Goal: Information Seeking & Learning: Learn about a topic

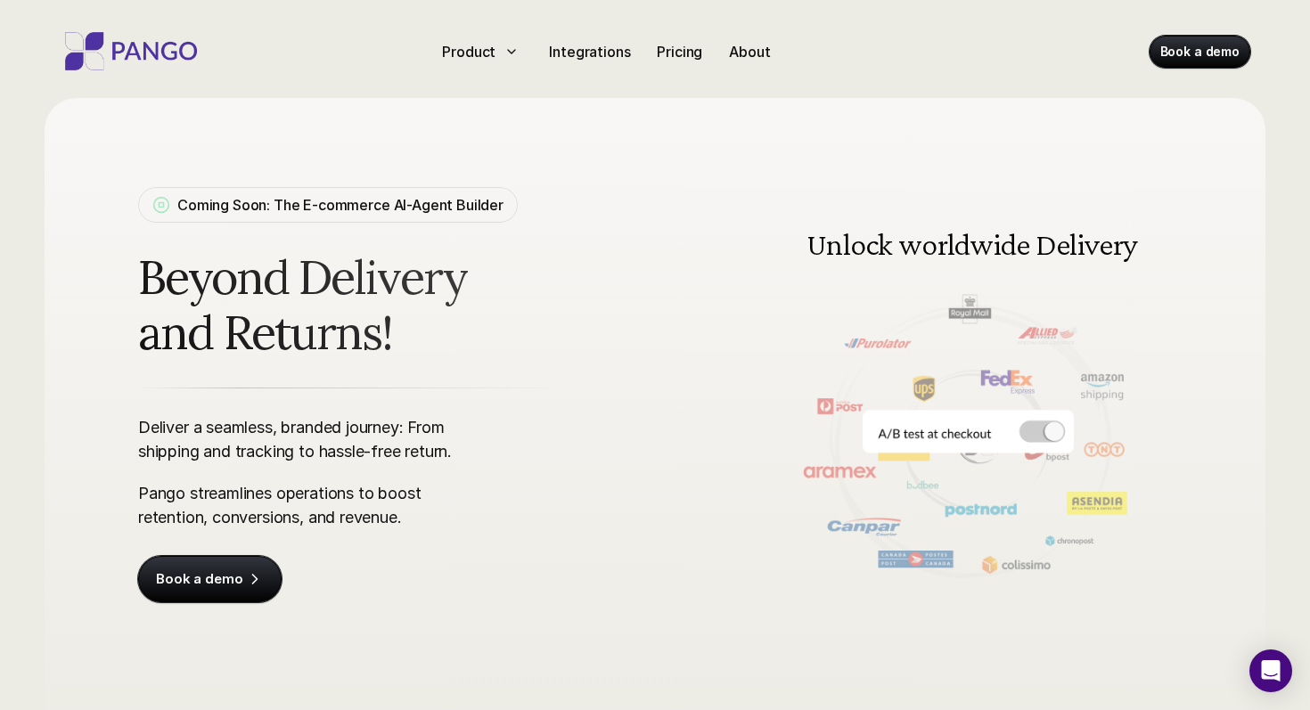
click at [242, 55] on div "Product Integrations Pricing About Book a demo" at bounding box center [655, 47] width 1248 height 95
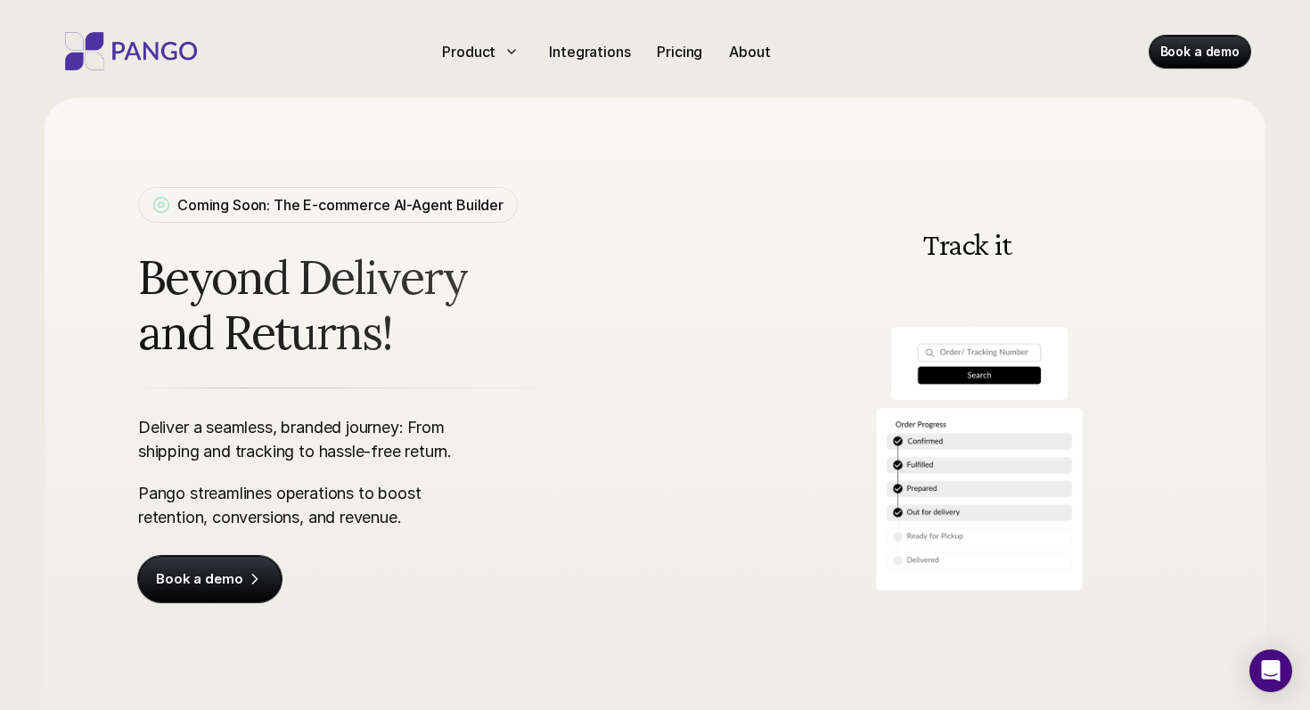
click at [718, 57] on div "Product Integrations Pricing About" at bounding box center [642, 51] width 414 height 29
click at [725, 57] on div "About" at bounding box center [749, 51] width 55 height 29
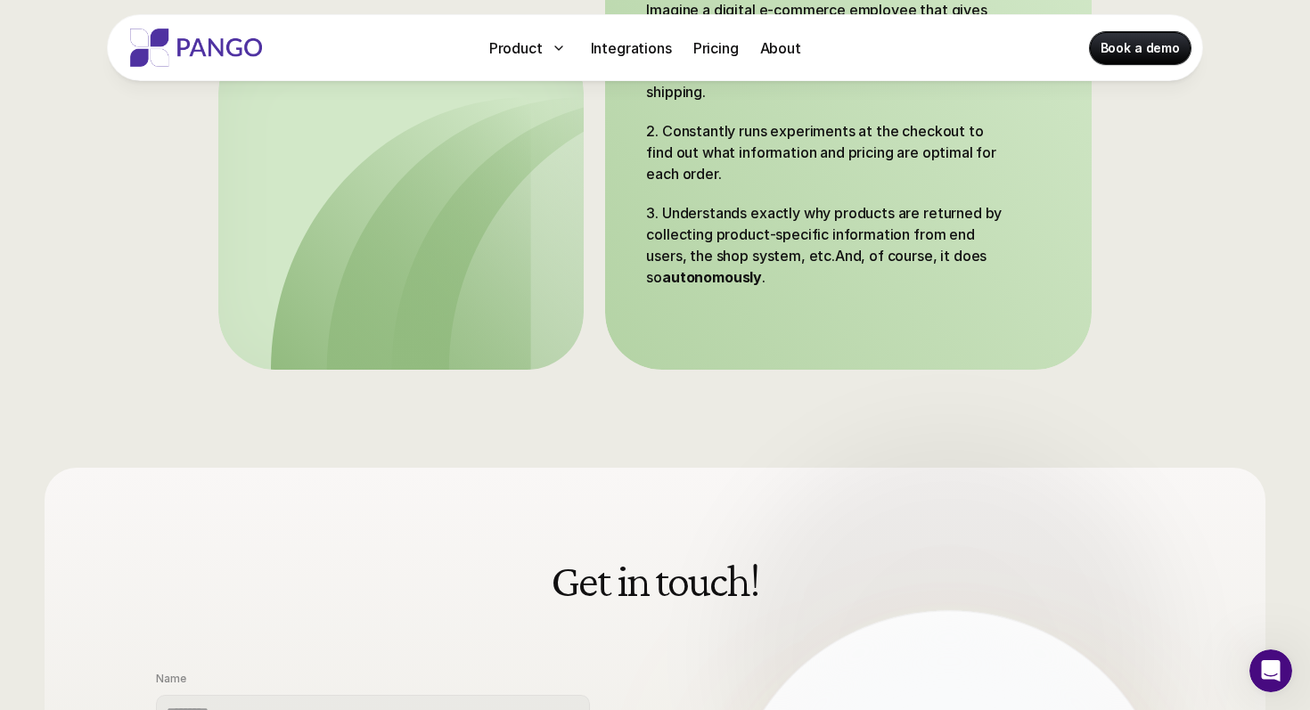
scroll to position [486, 0]
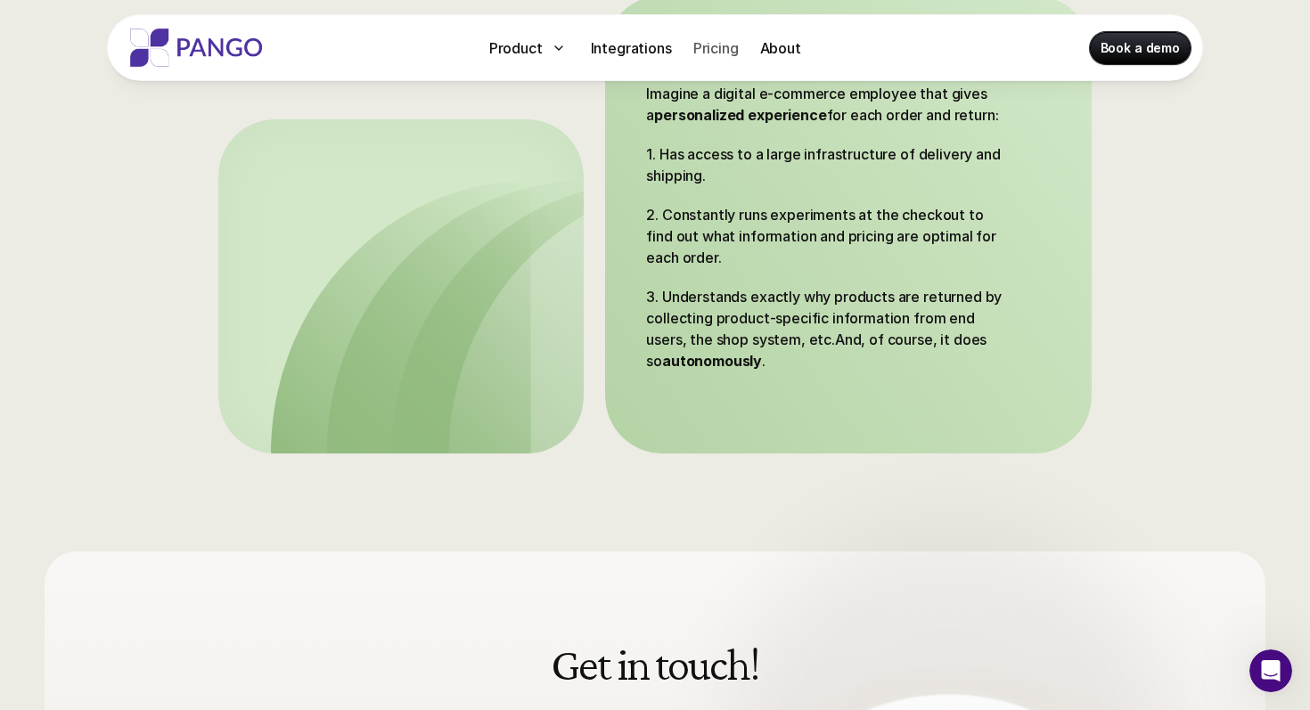
click at [708, 47] on p "Pricing" at bounding box center [715, 47] width 45 height 21
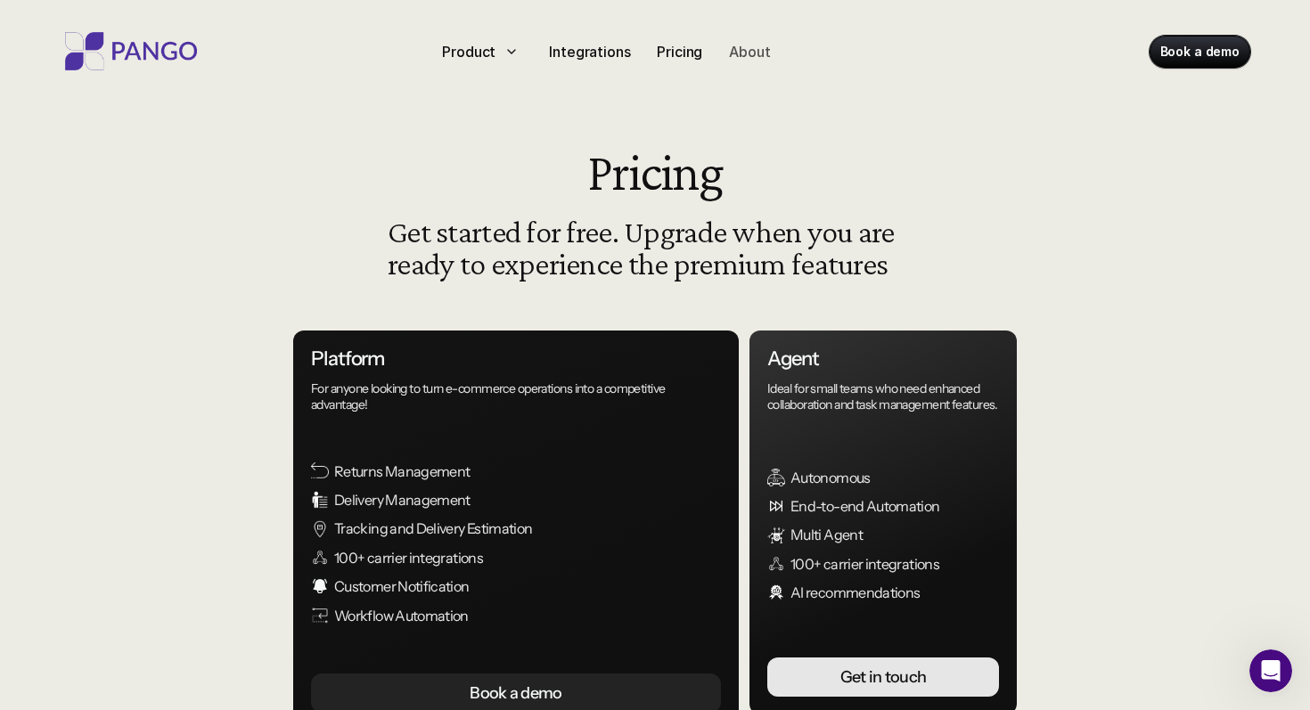
click at [736, 56] on p "About" at bounding box center [749, 51] width 41 height 21
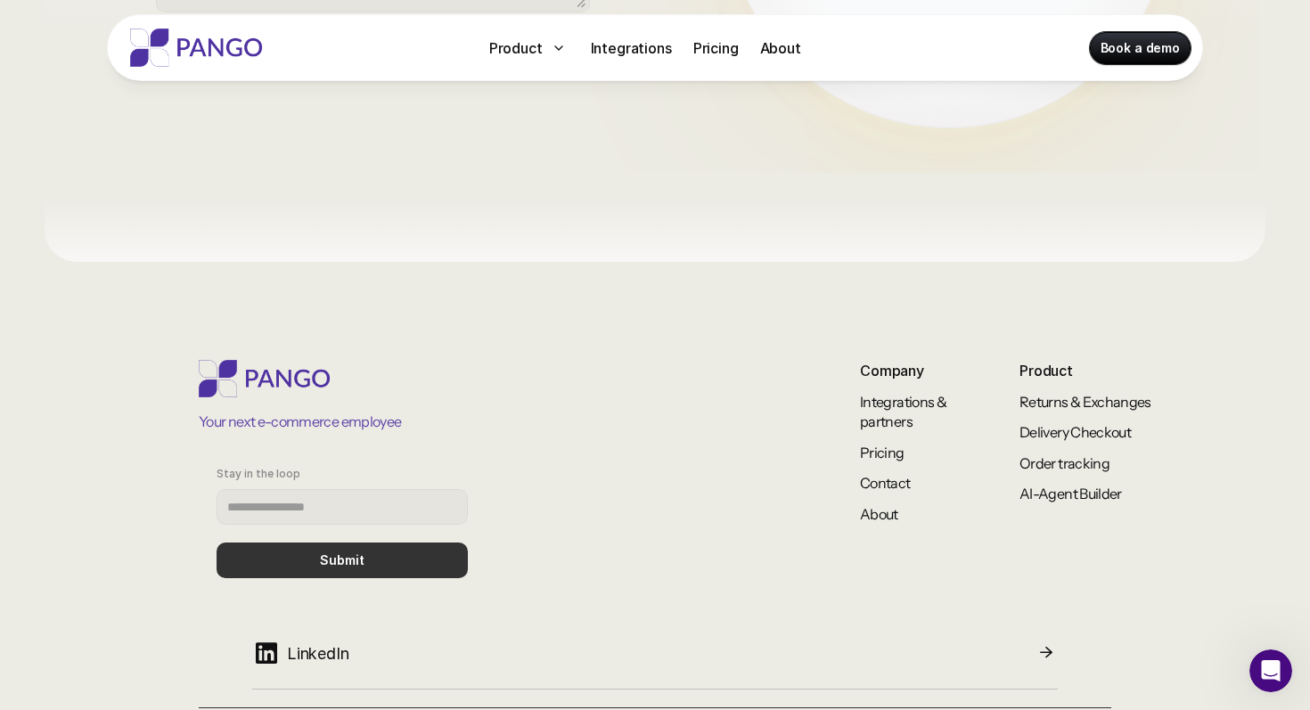
scroll to position [1501, 0]
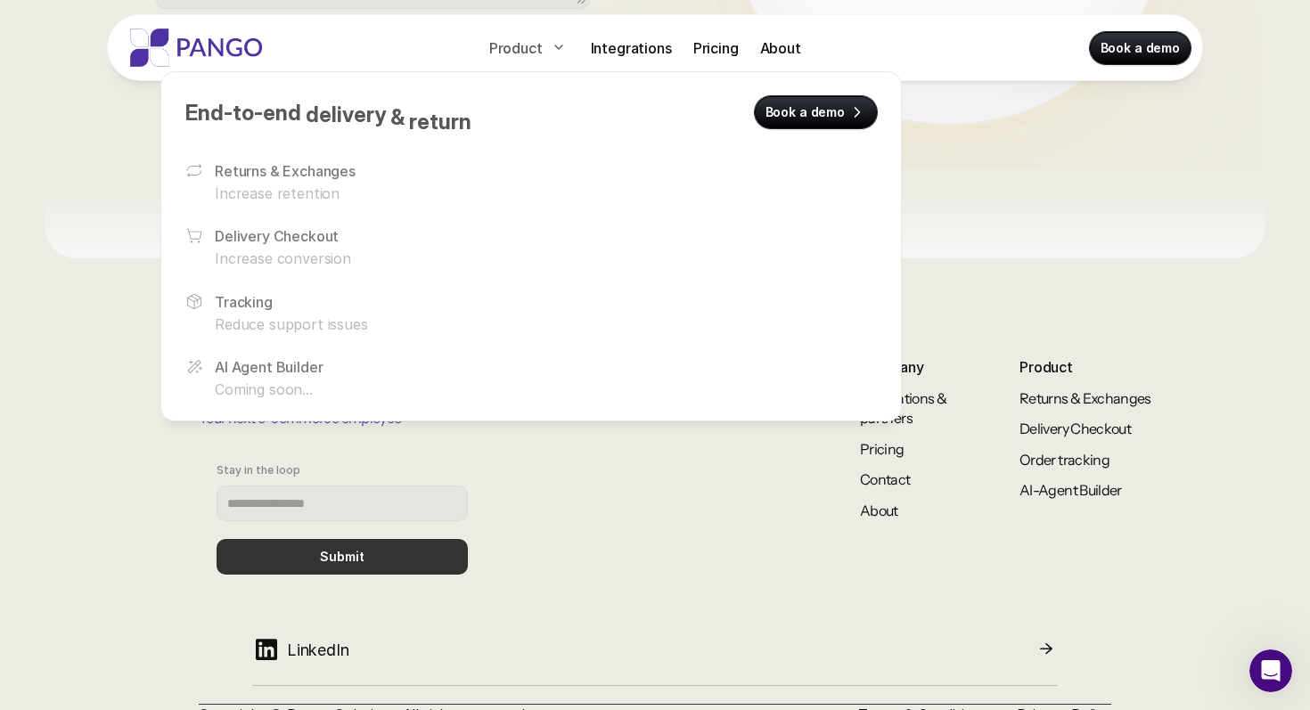
click at [516, 46] on p "Product" at bounding box center [515, 47] width 53 height 21
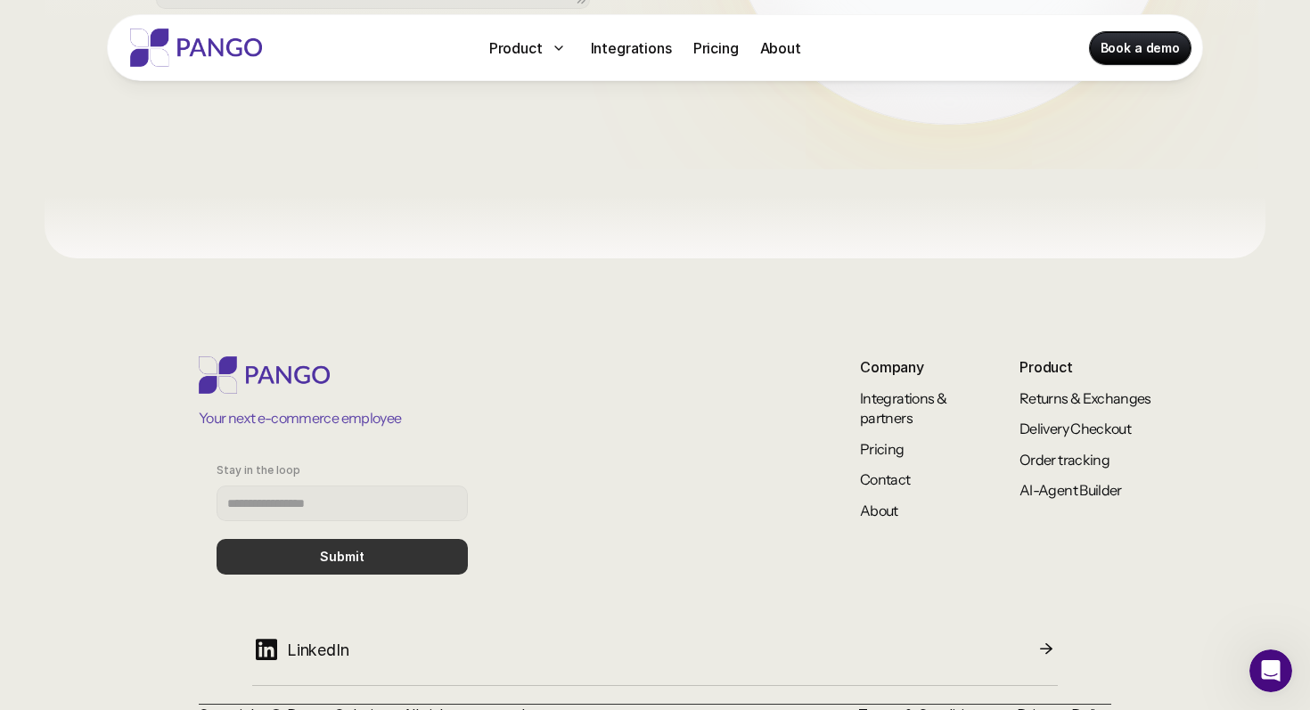
click at [212, 44] on img at bounding box center [196, 48] width 143 height 38
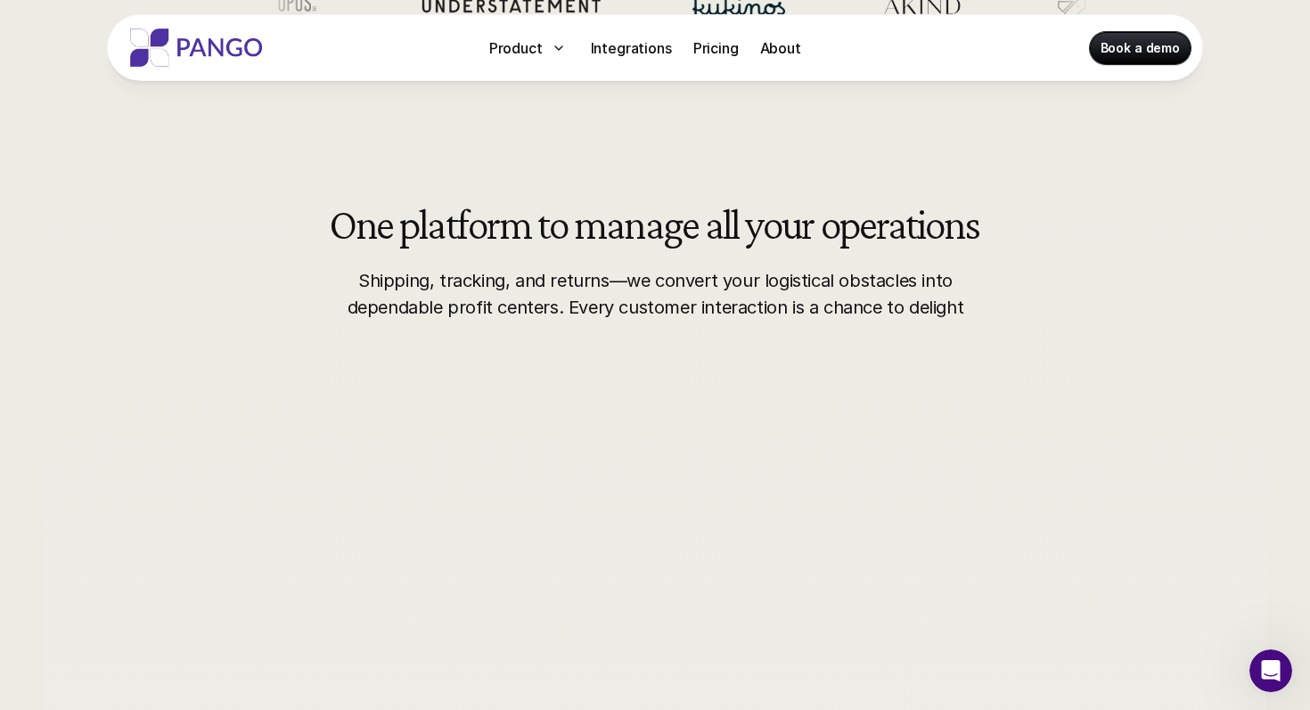
scroll to position [804, 0]
